Goal: Transaction & Acquisition: Book appointment/travel/reservation

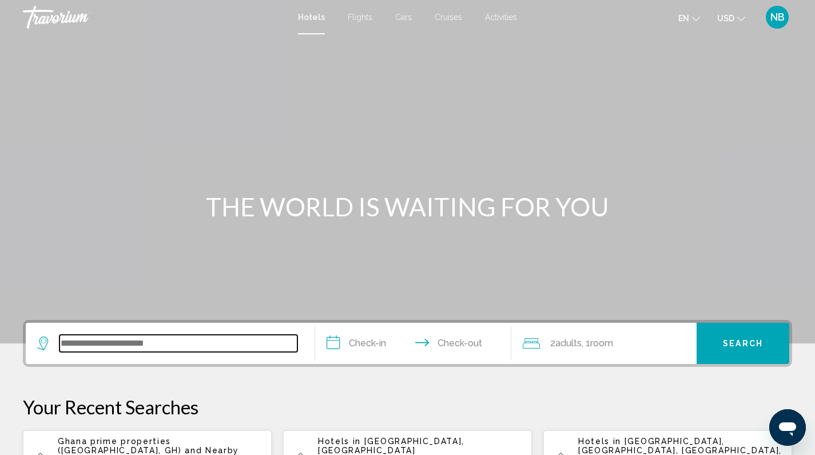
click at [136, 346] on input "Search widget" at bounding box center [179, 343] width 238 height 17
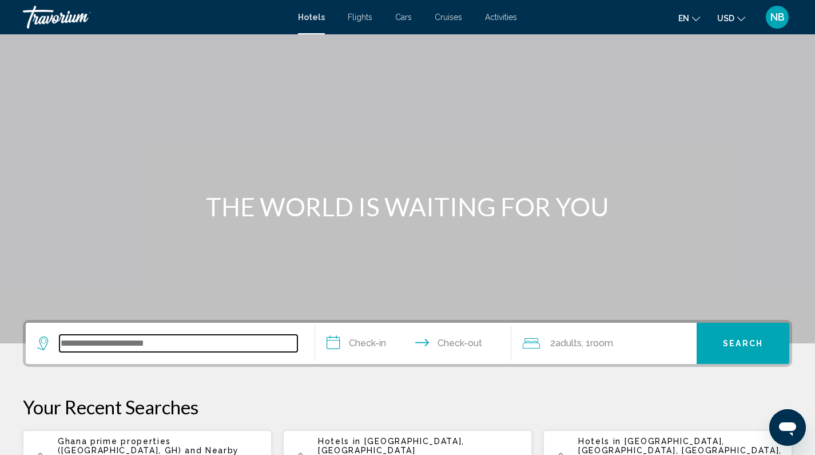
scroll to position [283, 0]
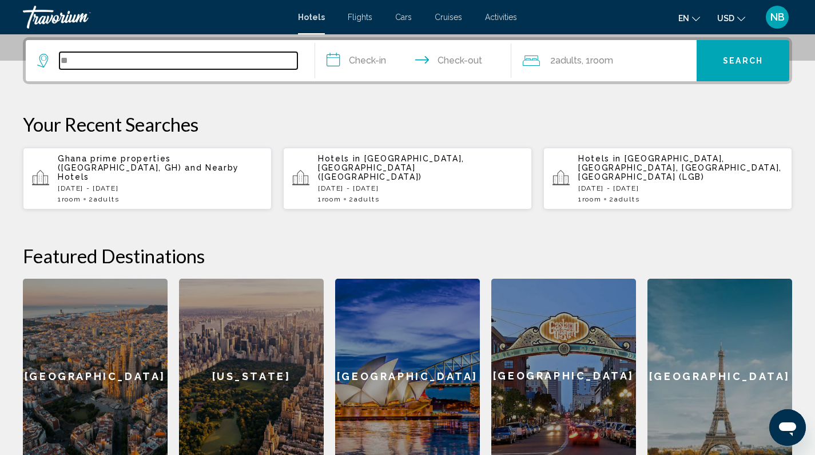
type input "*"
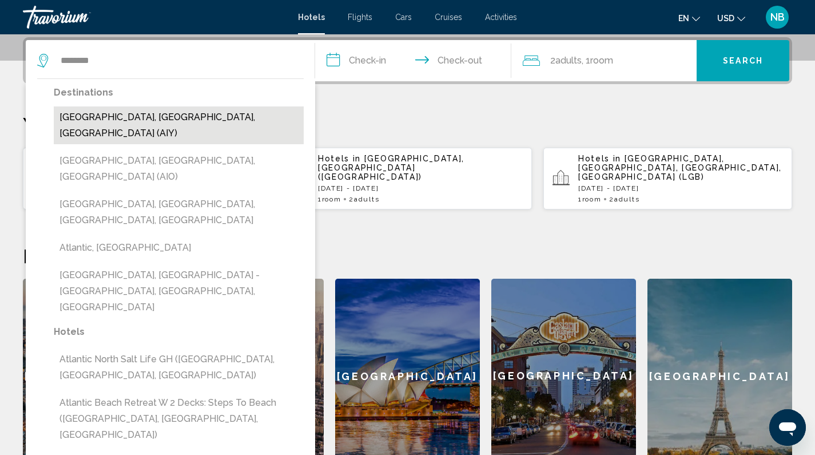
click at [184, 119] on button "[GEOGRAPHIC_DATA], [GEOGRAPHIC_DATA], [GEOGRAPHIC_DATA] (AIY)" at bounding box center [179, 125] width 250 height 38
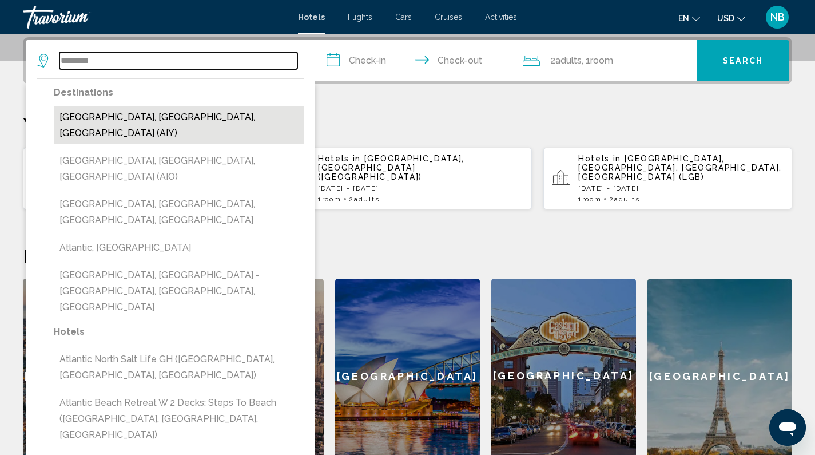
type input "**********"
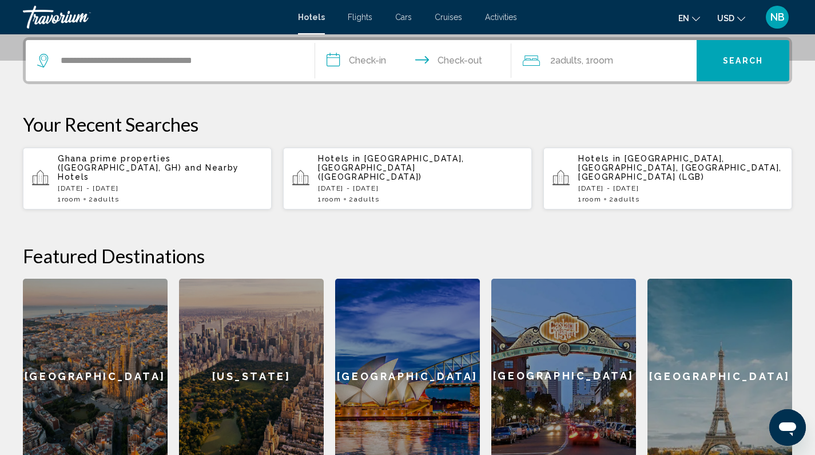
click at [382, 60] on input "**********" at bounding box center [415, 62] width 201 height 45
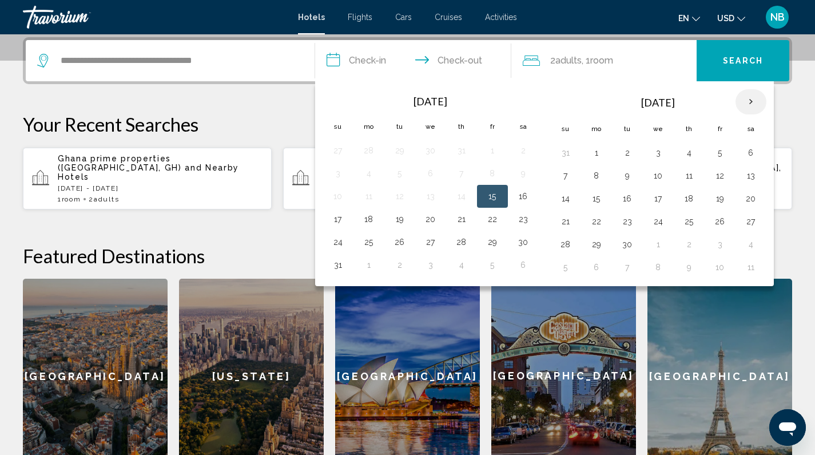
click at [755, 99] on th "Next month" at bounding box center [751, 101] width 31 height 25
click at [719, 197] on button "17" at bounding box center [720, 199] width 18 height 16
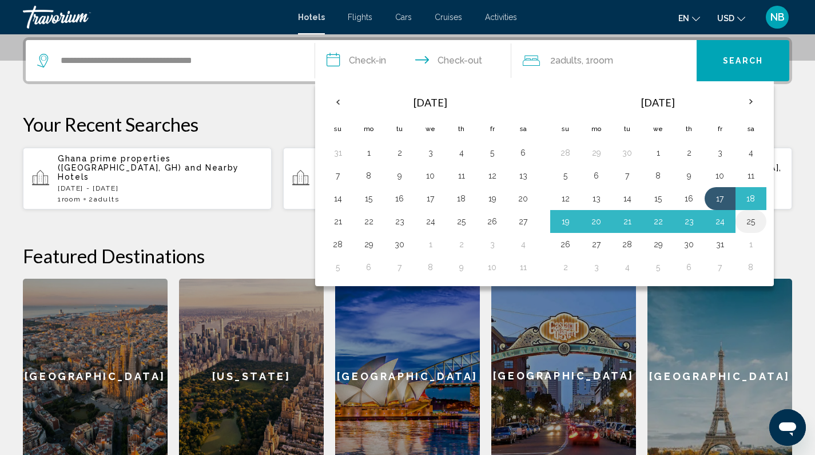
click at [753, 220] on button "25" at bounding box center [751, 221] width 18 height 16
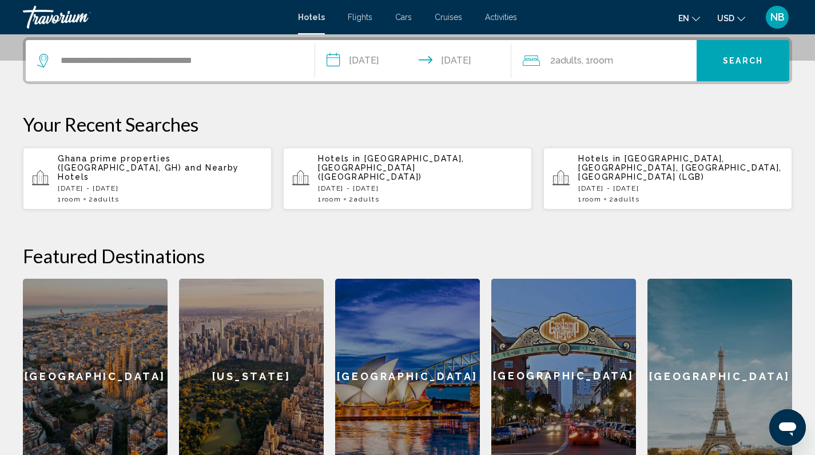
click at [382, 62] on input "**********" at bounding box center [415, 62] width 201 height 45
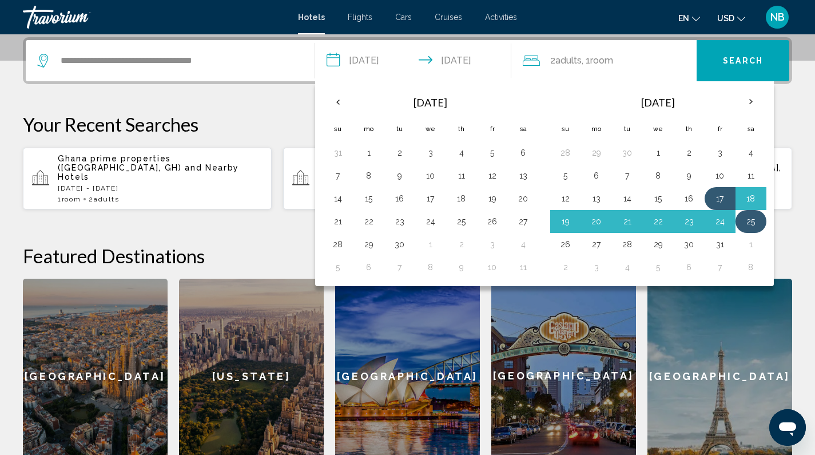
click at [747, 221] on button "25" at bounding box center [751, 221] width 18 height 16
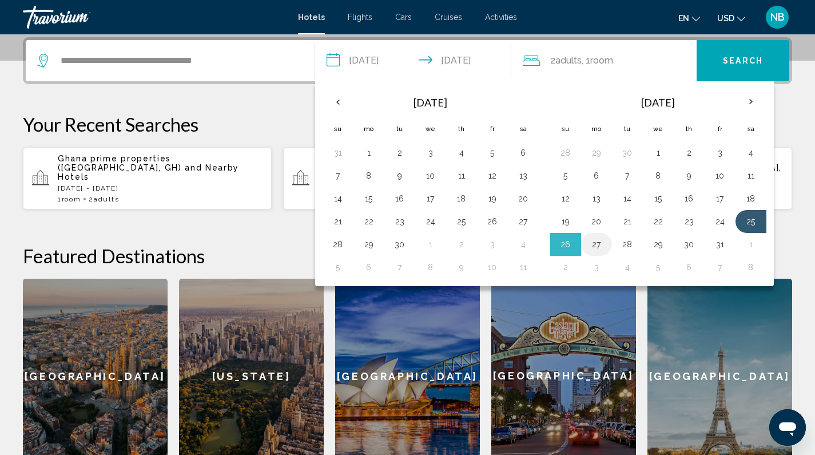
click at [597, 240] on button "27" at bounding box center [597, 244] width 18 height 16
type input "**********"
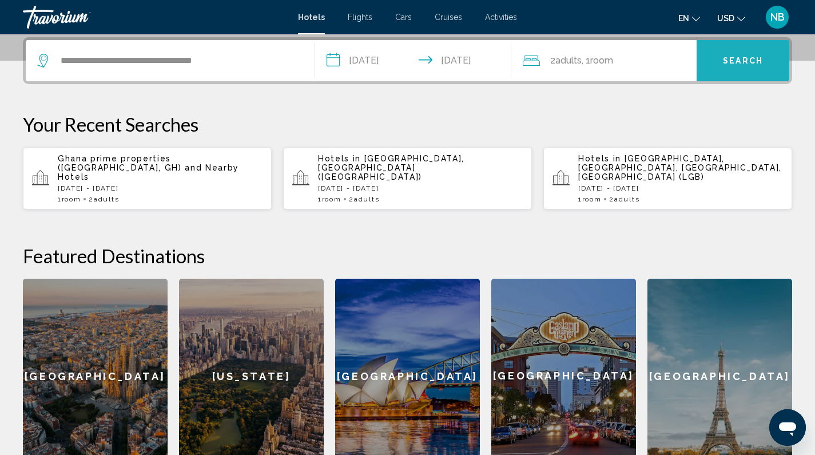
click at [747, 64] on span "Search" at bounding box center [743, 61] width 40 height 9
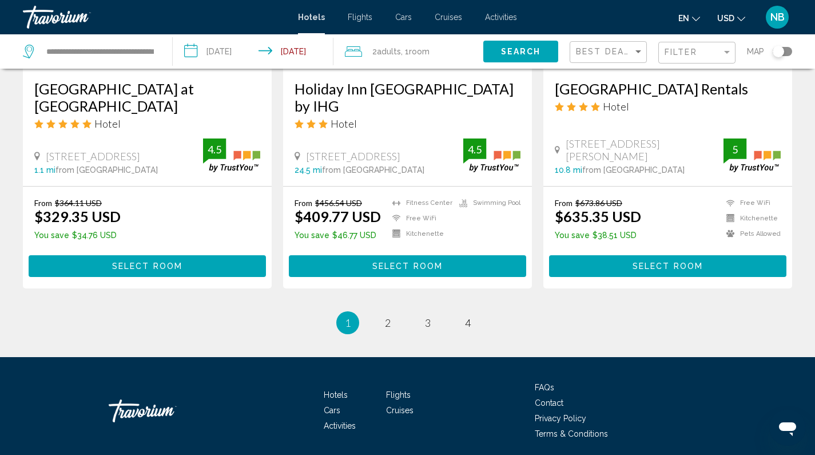
scroll to position [1541, 0]
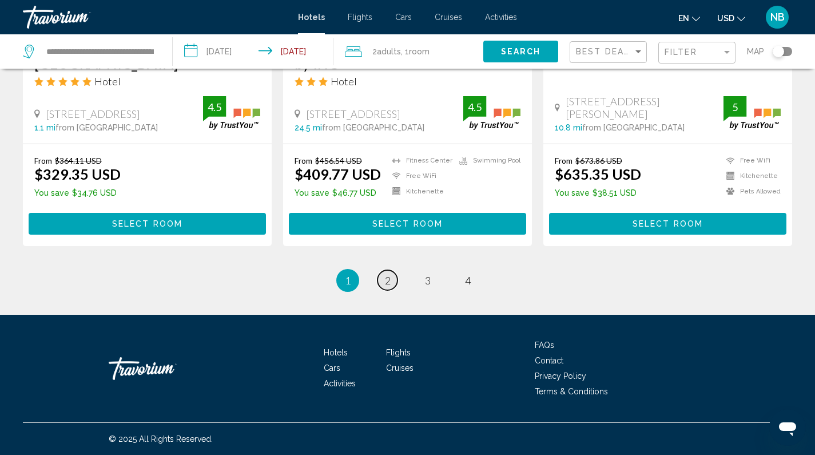
click at [385, 278] on span "2" at bounding box center [388, 280] width 6 height 13
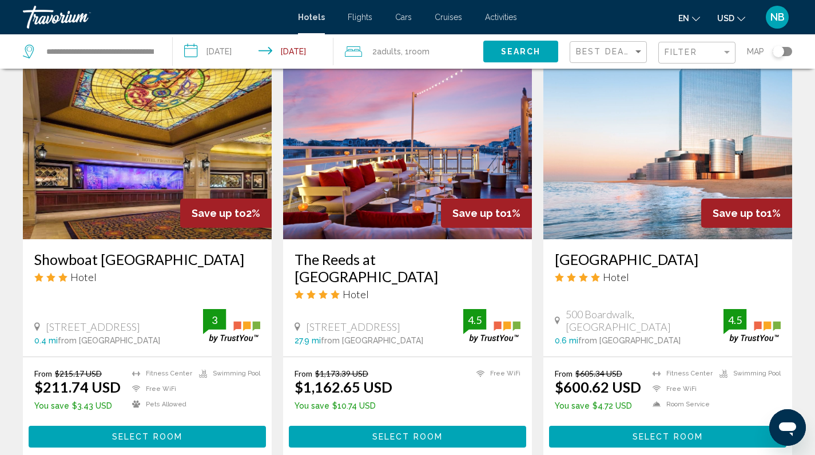
scroll to position [1527, 0]
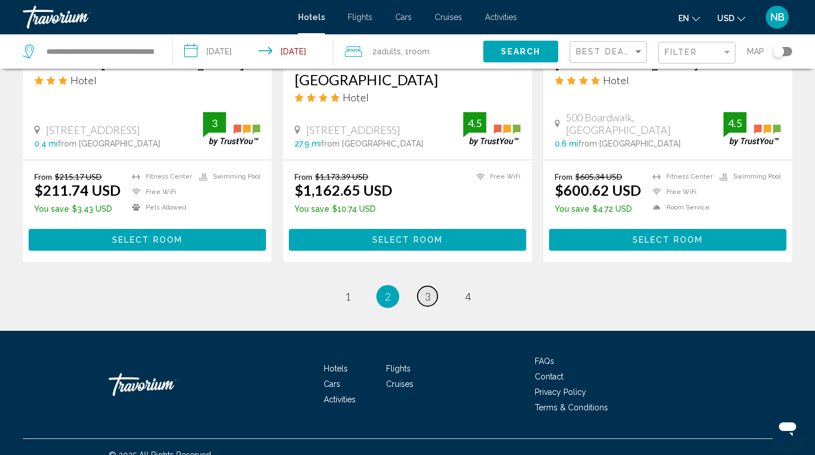
click at [425, 290] on span "3" at bounding box center [428, 296] width 6 height 13
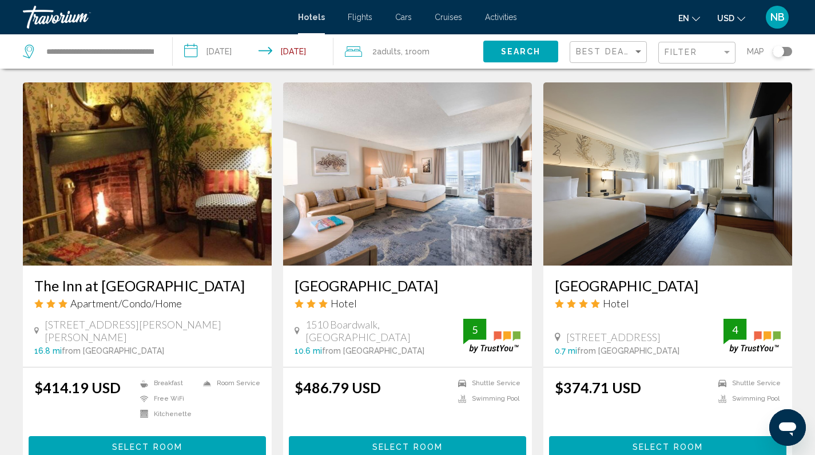
scroll to position [858, 0]
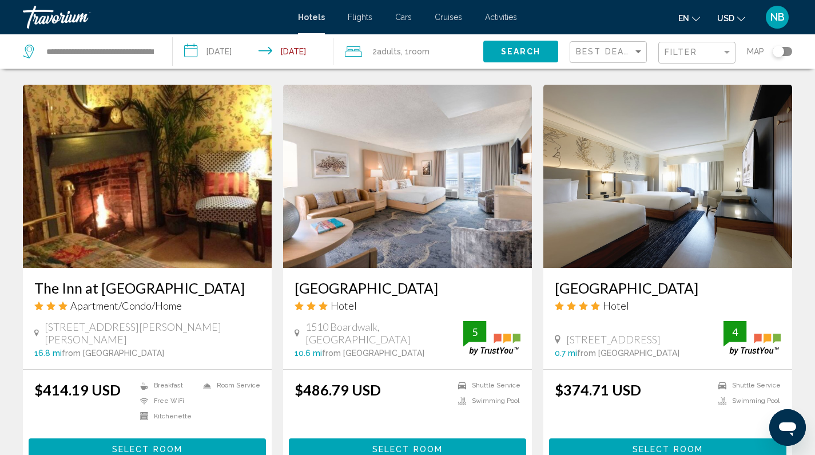
click at [687, 268] on div "[GEOGRAPHIC_DATA] Hotel [STREET_ADDRESS] 0.7 mi from [GEOGRAPHIC_DATA] from [GE…" at bounding box center [668, 318] width 249 height 101
click at [680, 279] on h3 "[GEOGRAPHIC_DATA]" at bounding box center [668, 287] width 226 height 17
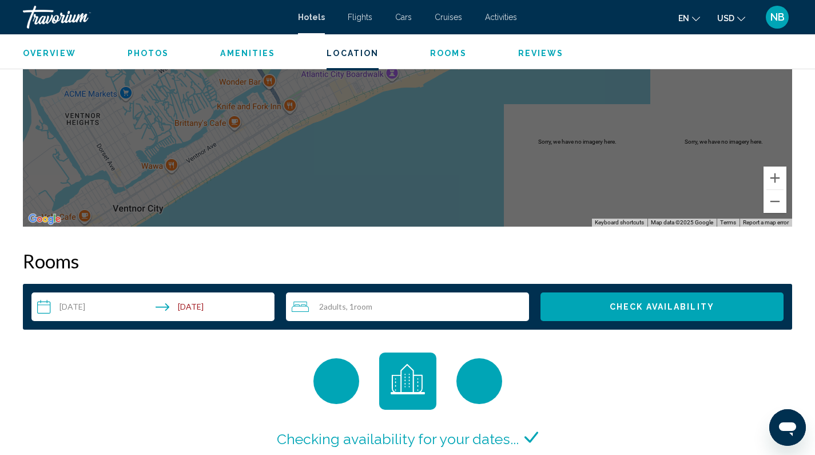
scroll to position [1512, 0]
